Goal: Task Accomplishment & Management: Use online tool/utility

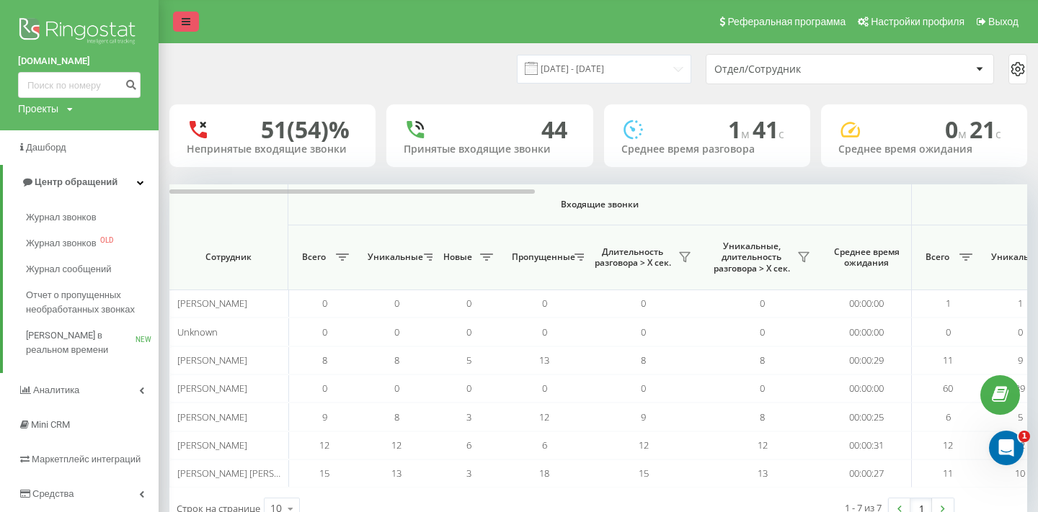
click at [180, 17] on link at bounding box center [186, 22] width 26 height 20
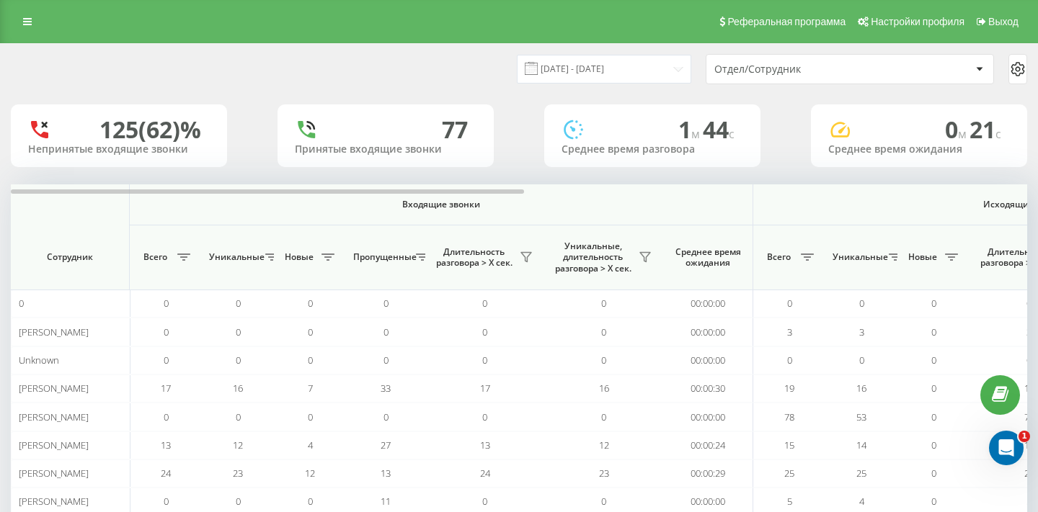
click at [770, 76] on div "Отдел/Сотрудник" at bounding box center [849, 69] width 287 height 29
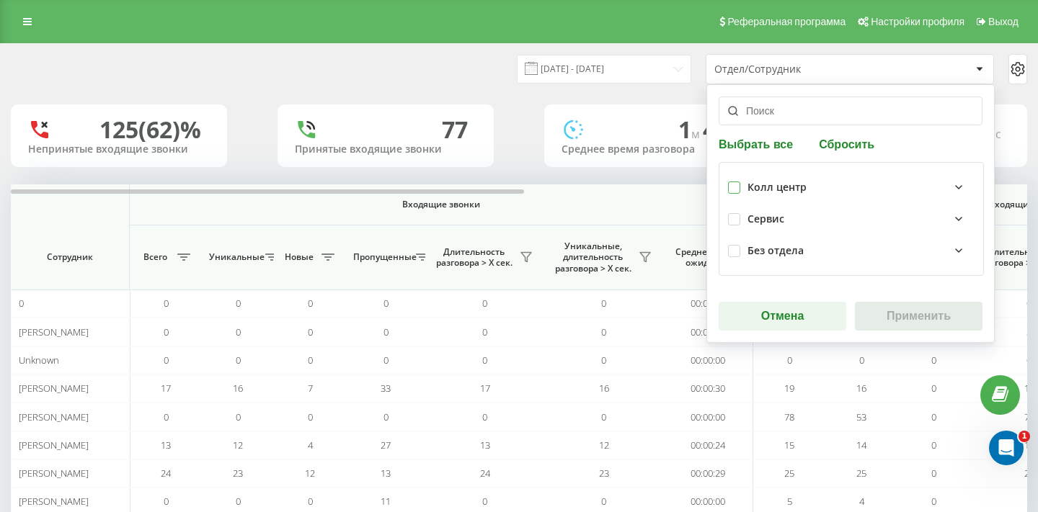
click at [735, 182] on label at bounding box center [734, 182] width 12 height 0
checkbox input "true"
click at [938, 319] on button "Применить" at bounding box center [919, 316] width 128 height 29
